Goal: Complete application form

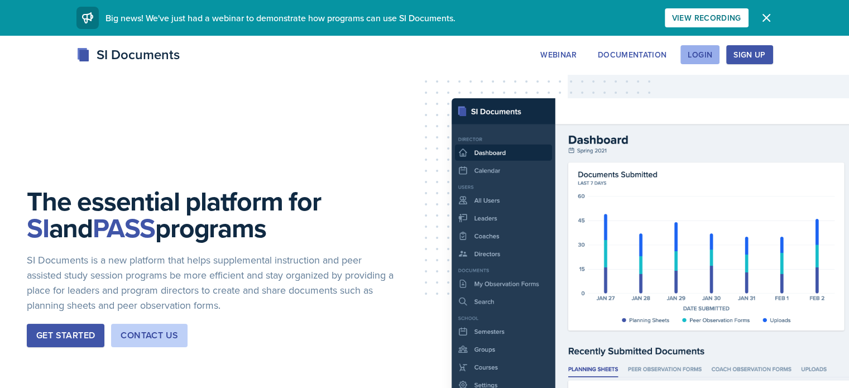
click at [712, 54] on div "Login" at bounding box center [699, 54] width 25 height 9
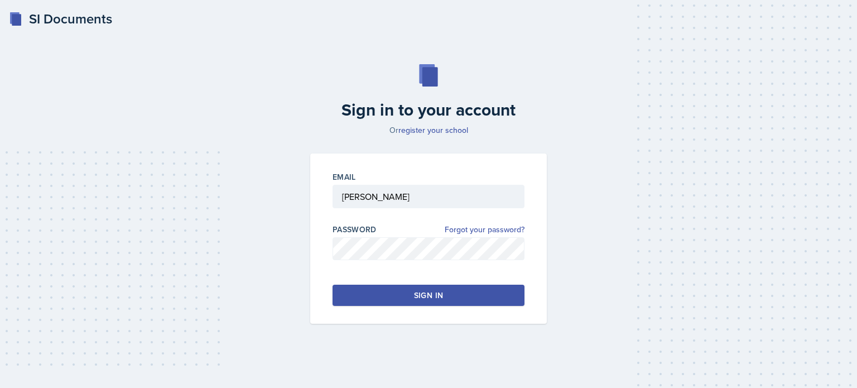
click at [413, 296] on button "Sign in" at bounding box center [429, 295] width 192 height 21
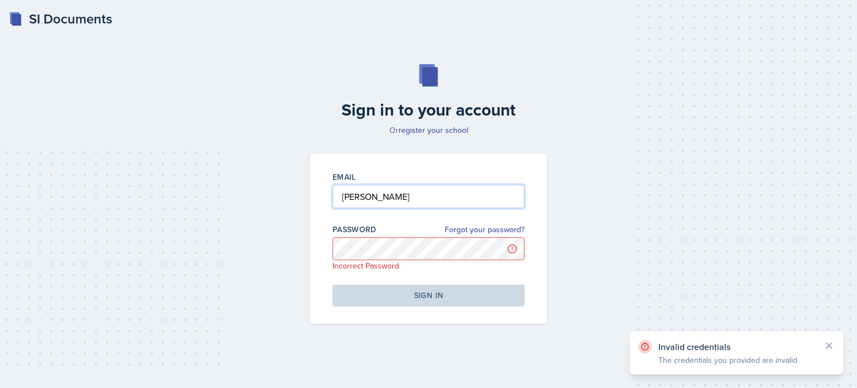
click at [398, 190] on input "[PERSON_NAME]" at bounding box center [429, 196] width 192 height 23
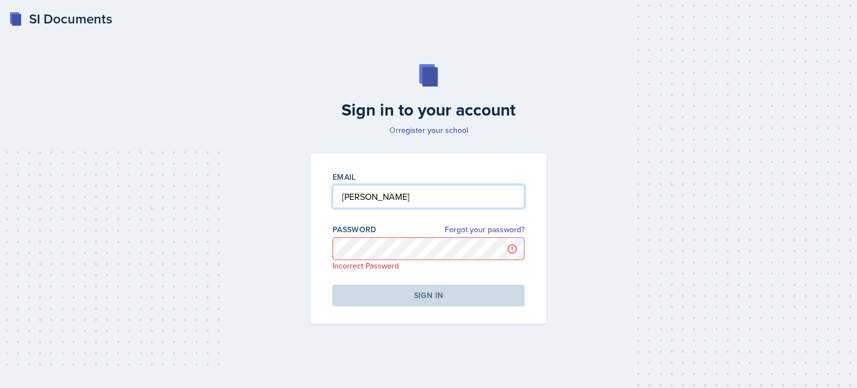
drag, startPoint x: 398, startPoint y: 190, endPoint x: 168, endPoint y: 149, distance: 233.4
click at [168, 149] on div "Sign in to your account Or register your school Email [PERSON_NAME] Password Fo…" at bounding box center [428, 193] width 821 height 331
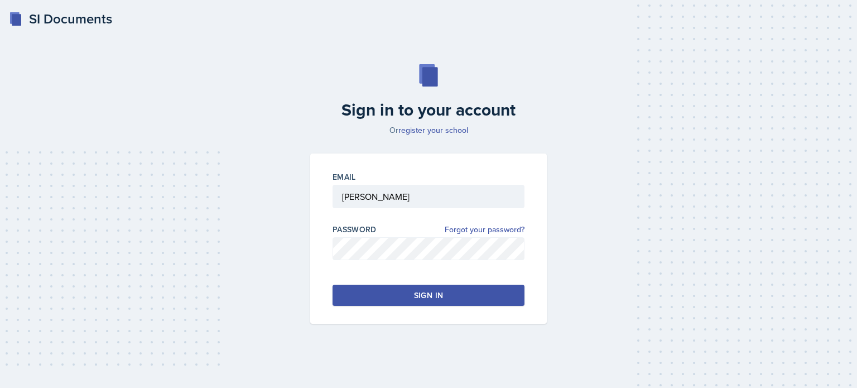
click at [392, 199] on input "[PERSON_NAME]" at bounding box center [429, 196] width 192 height 23
type input "B"
type input "[EMAIL_ADDRESS][DOMAIN_NAME]"
click at [397, 296] on button "Sign in" at bounding box center [429, 295] width 192 height 21
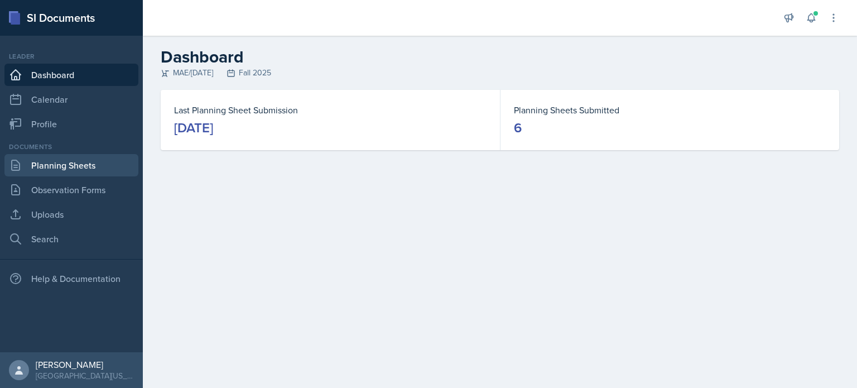
click at [83, 165] on link "Planning Sheets" at bounding box center [71, 165] width 134 height 22
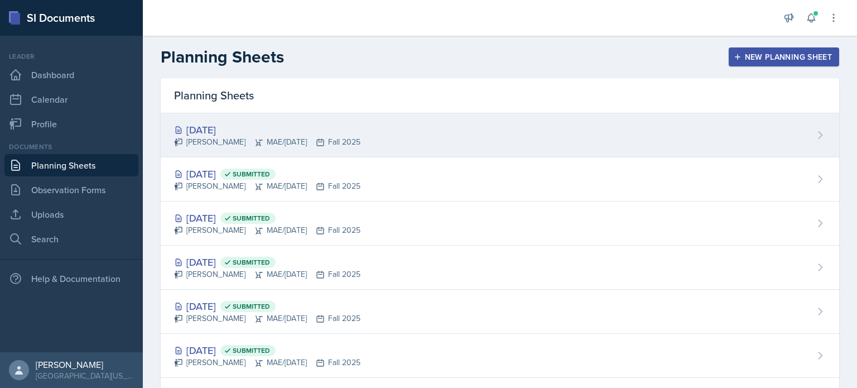
click at [374, 124] on div "[DATE] [PERSON_NAME] MAE/[DATE] Fall 2025" at bounding box center [500, 135] width 678 height 44
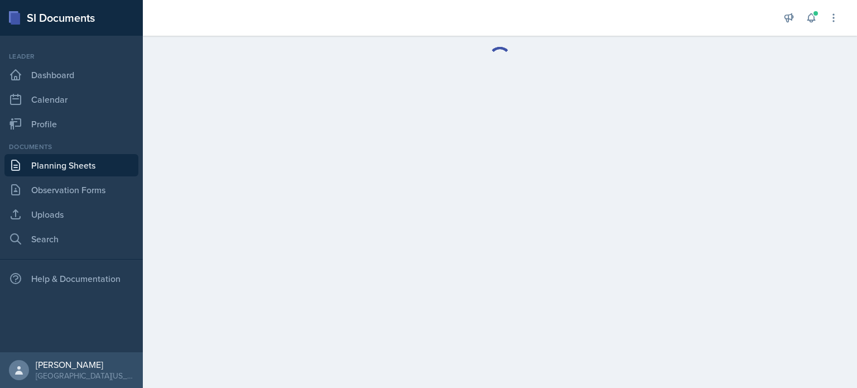
click at [374, 124] on main at bounding box center [500, 212] width 714 height 352
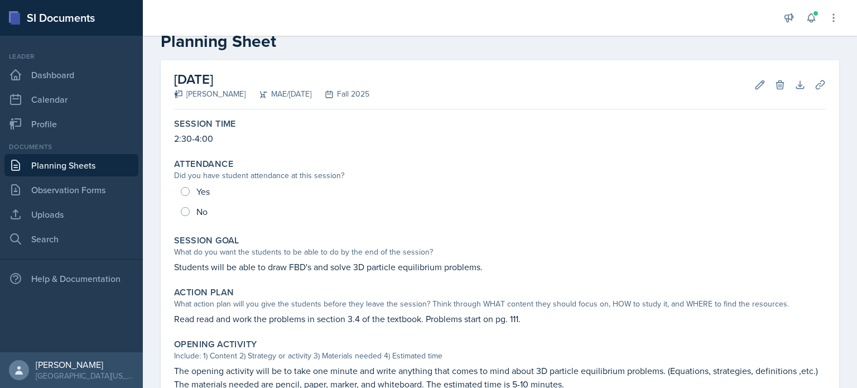
scroll to position [37, 0]
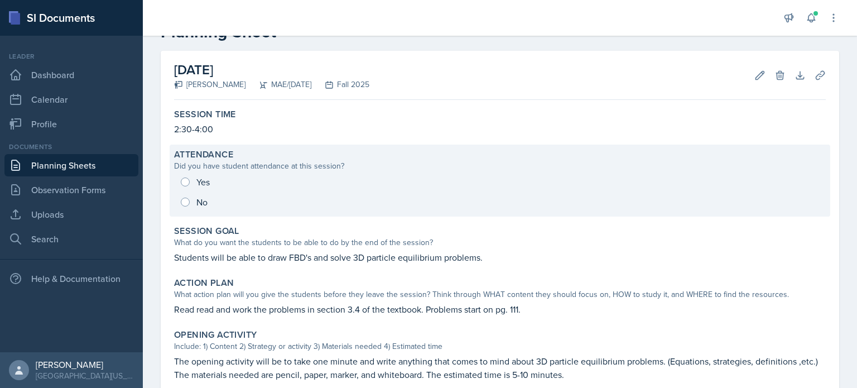
click at [185, 182] on div "Yes No" at bounding box center [500, 192] width 652 height 40
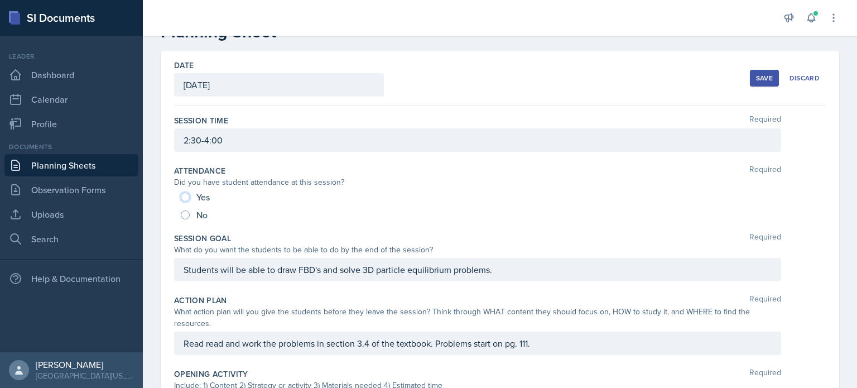
click at [182, 195] on input "Yes" at bounding box center [185, 196] width 9 height 9
radio input "true"
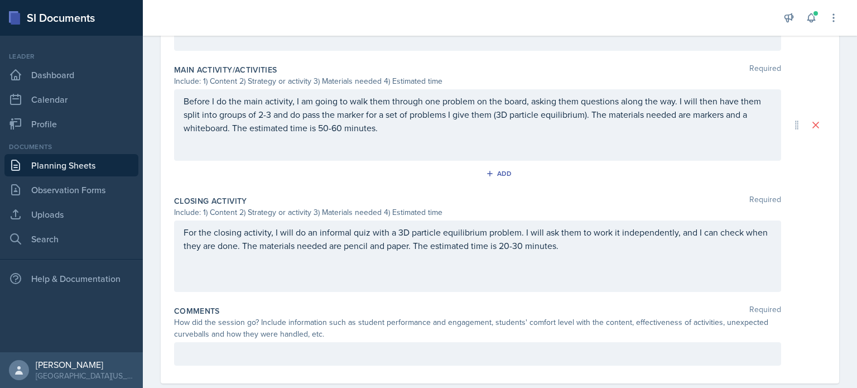
scroll to position [471, 0]
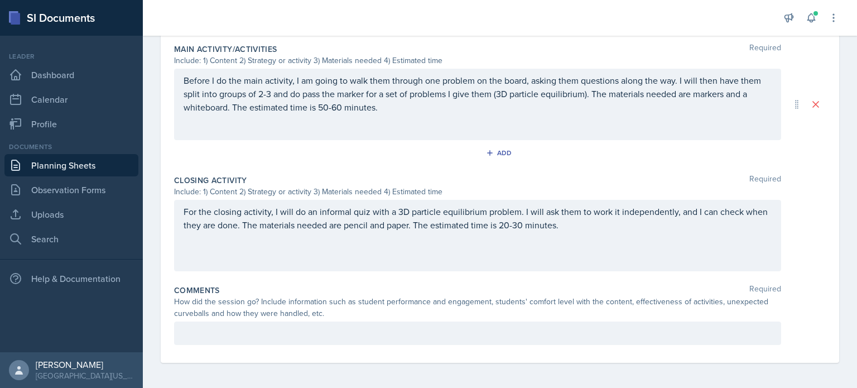
click at [345, 335] on p at bounding box center [478, 332] width 588 height 13
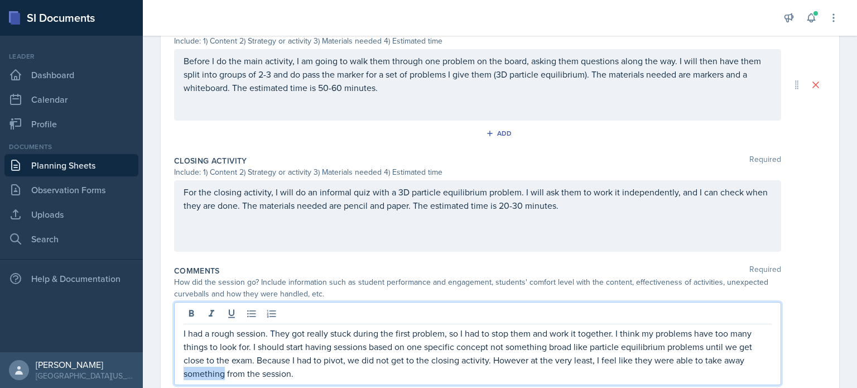
drag, startPoint x: 223, startPoint y: 372, endPoint x: 185, endPoint y: 378, distance: 37.9
click at [185, 378] on p "I had a rough session. They got really stuck during the first problem, so I had…" at bounding box center [478, 353] width 588 height 54
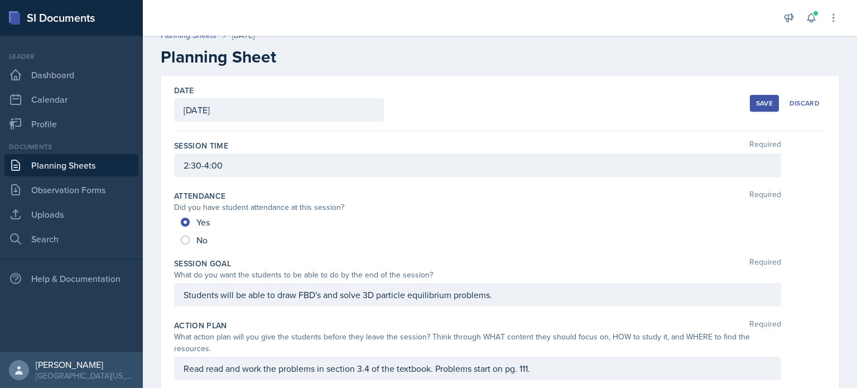
scroll to position [17, 0]
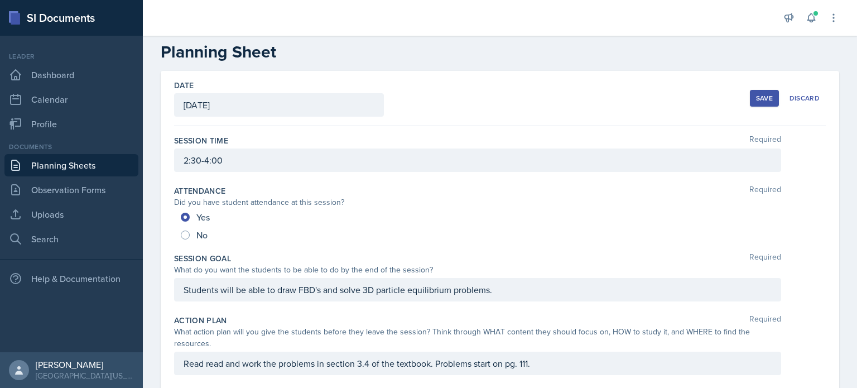
click at [756, 105] on button "Save" at bounding box center [764, 98] width 29 height 17
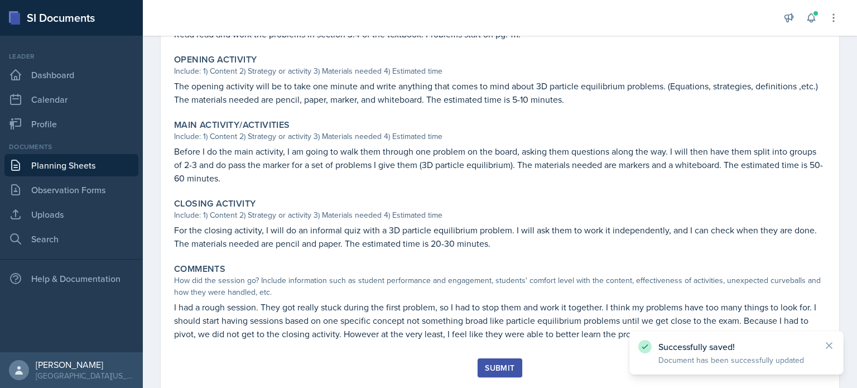
scroll to position [341, 0]
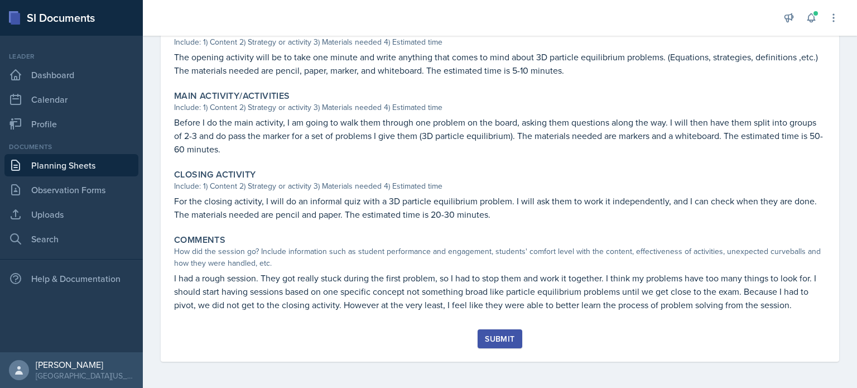
click at [485, 339] on div "Submit" at bounding box center [500, 338] width 30 height 9
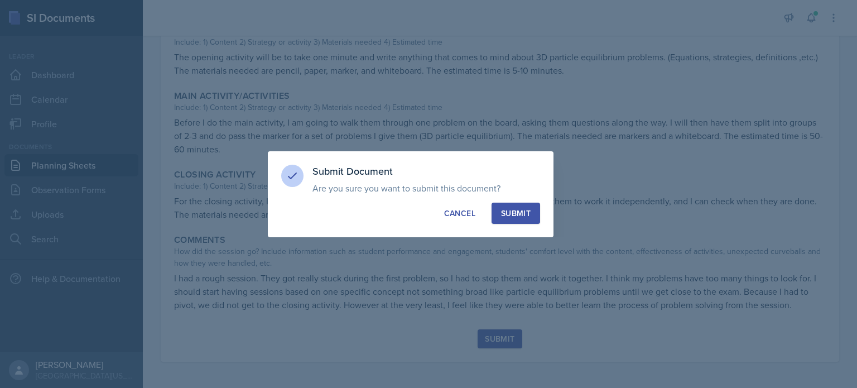
click at [512, 220] on button "Submit" at bounding box center [516, 213] width 49 height 21
radio input "true"
